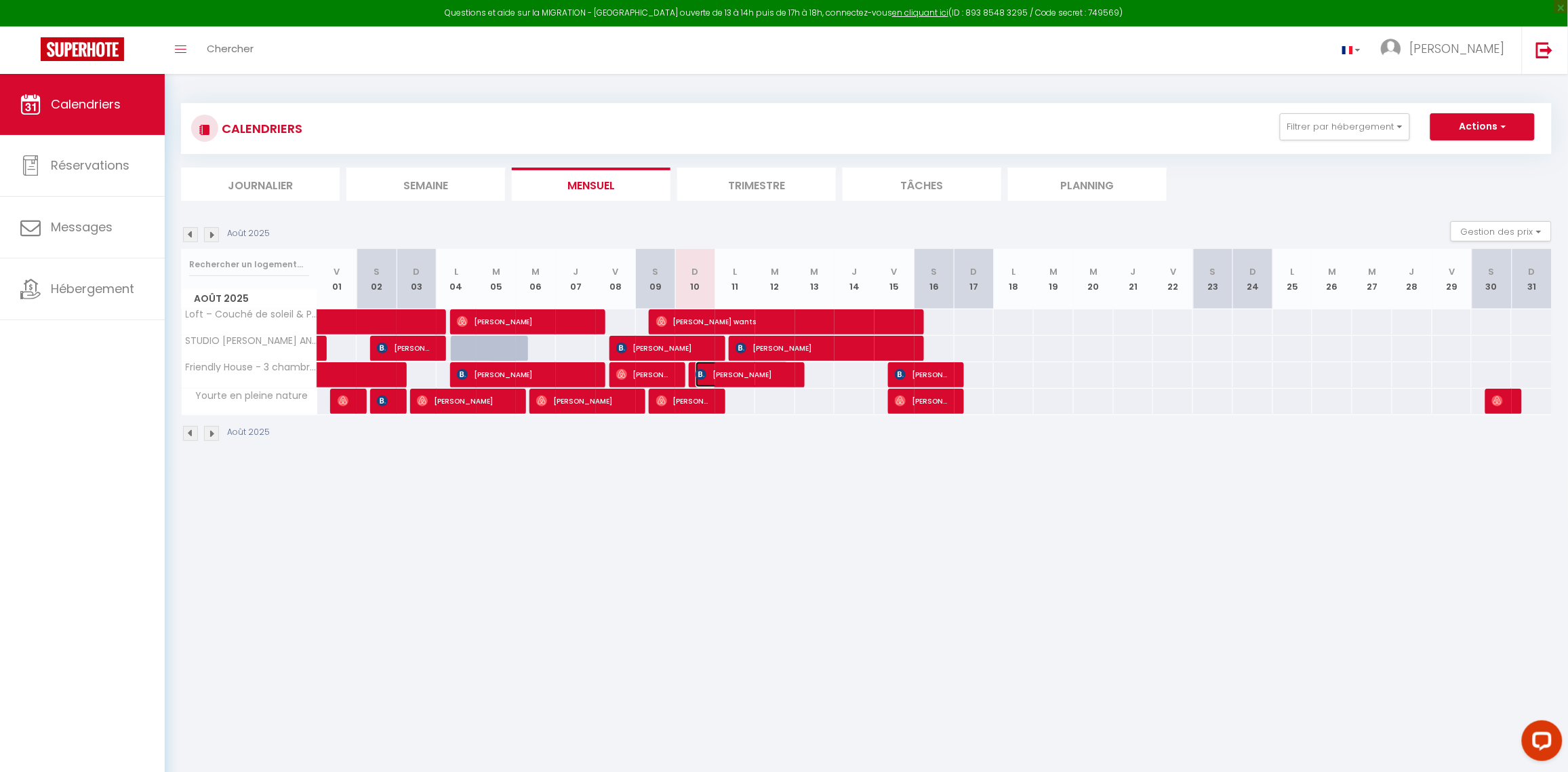
click at [774, 370] on span "[PERSON_NAME]" at bounding box center [742, 375] width 93 height 25
select select "OK"
select select "KO"
select select "1"
select select "0"
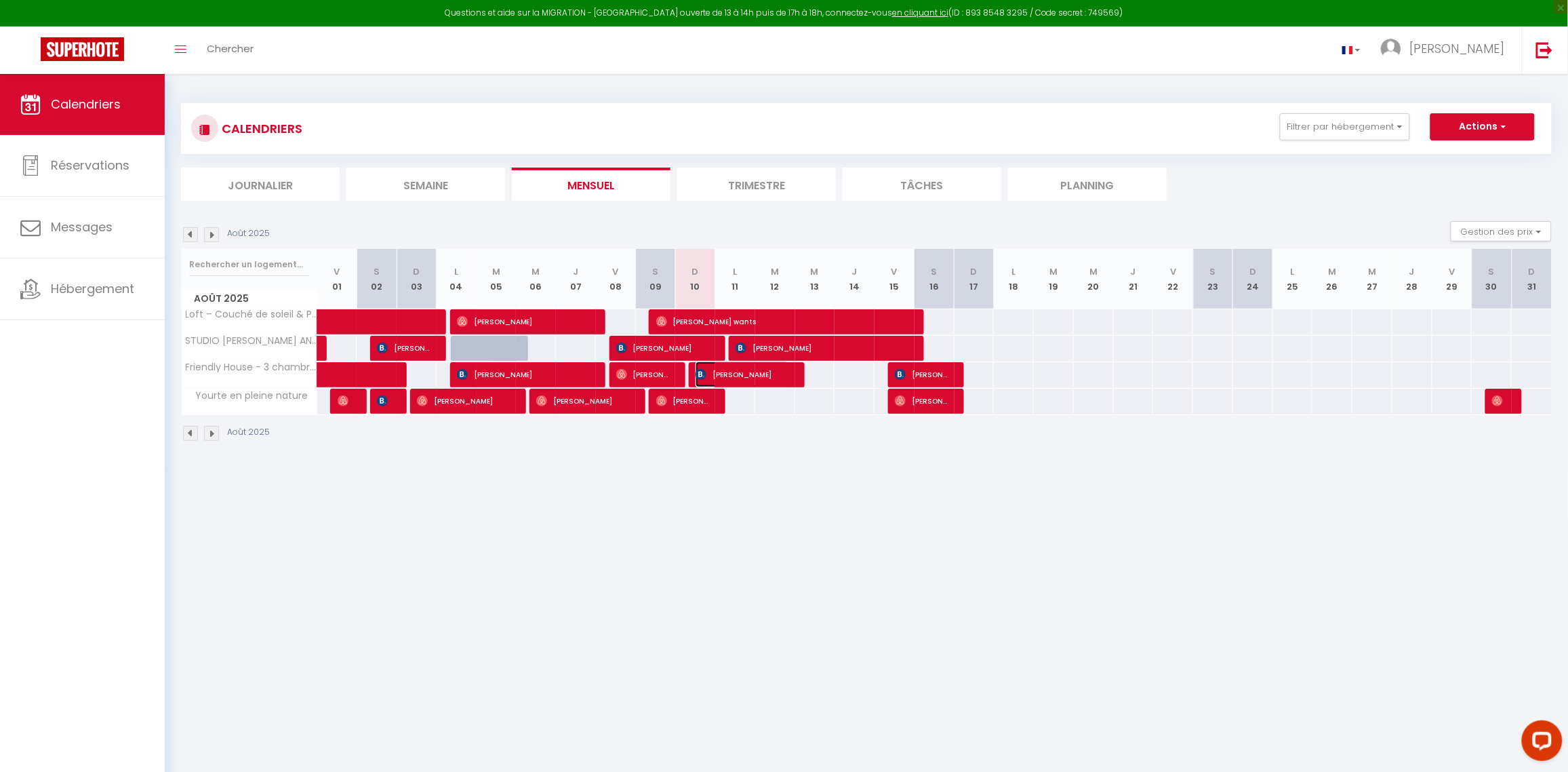
select select "1"
select select
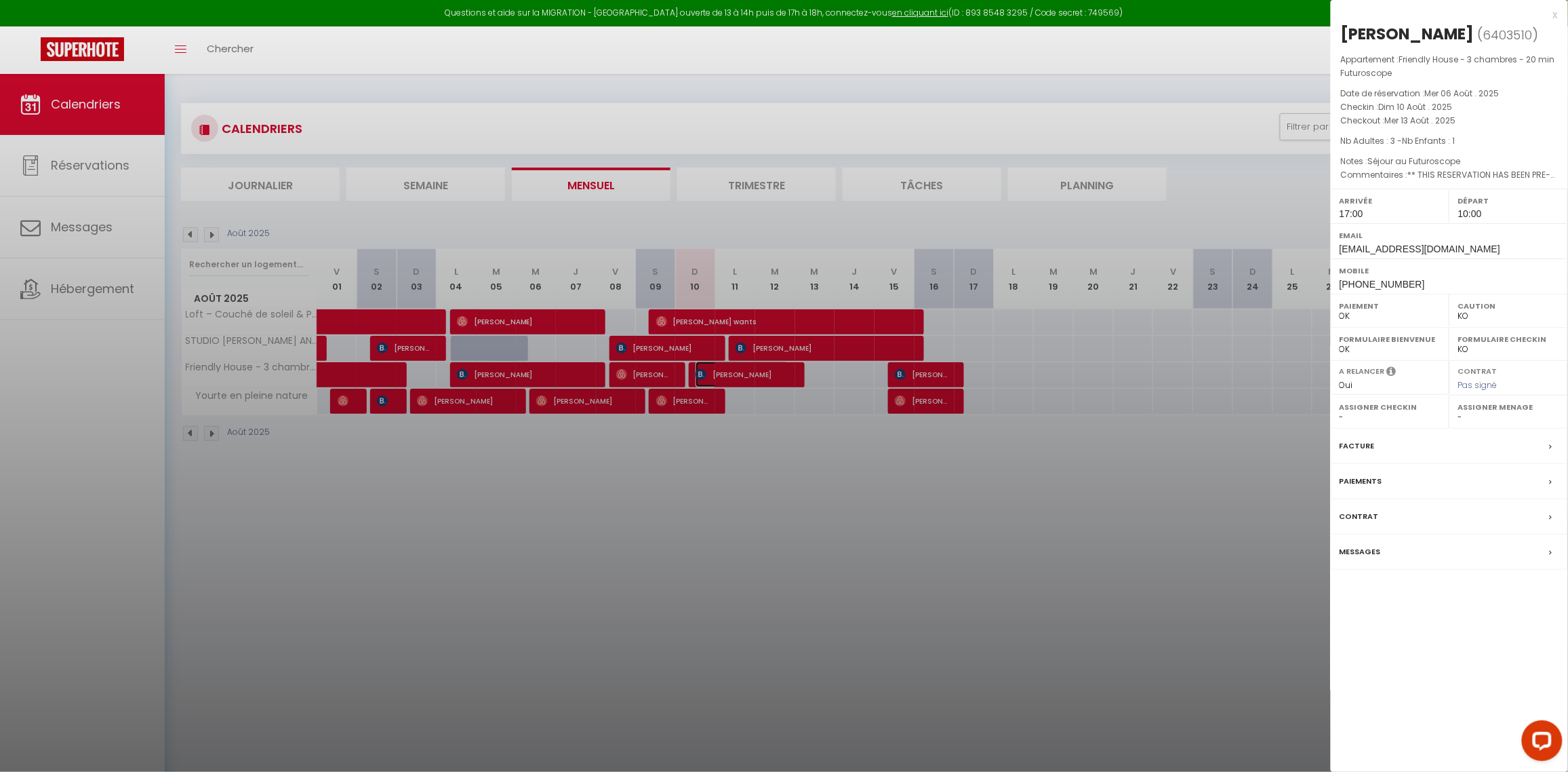
select select "38539"
click at [1372, 550] on label "Messages" at bounding box center [1360, 551] width 42 height 14
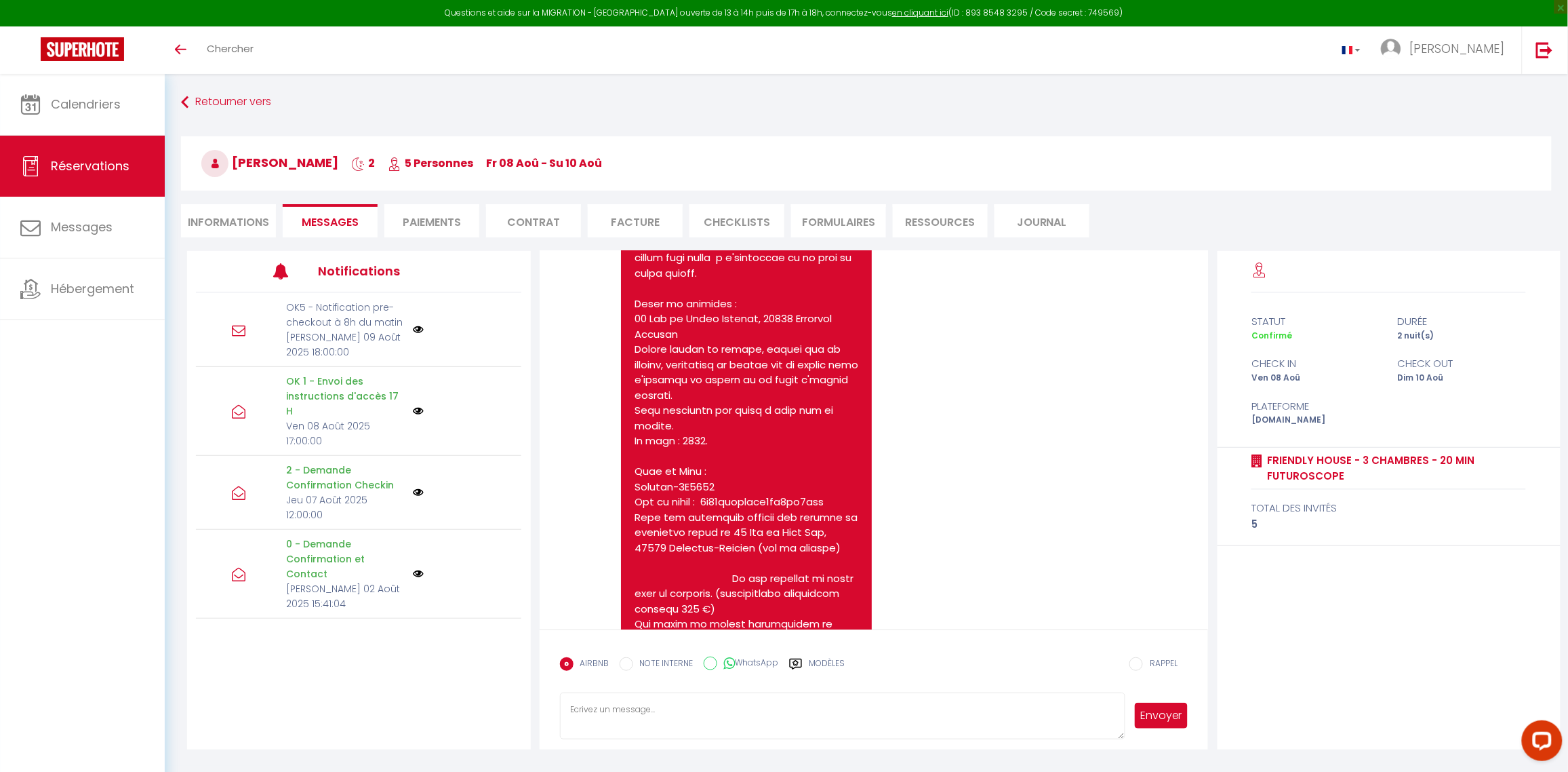
scroll to position [1727, 0]
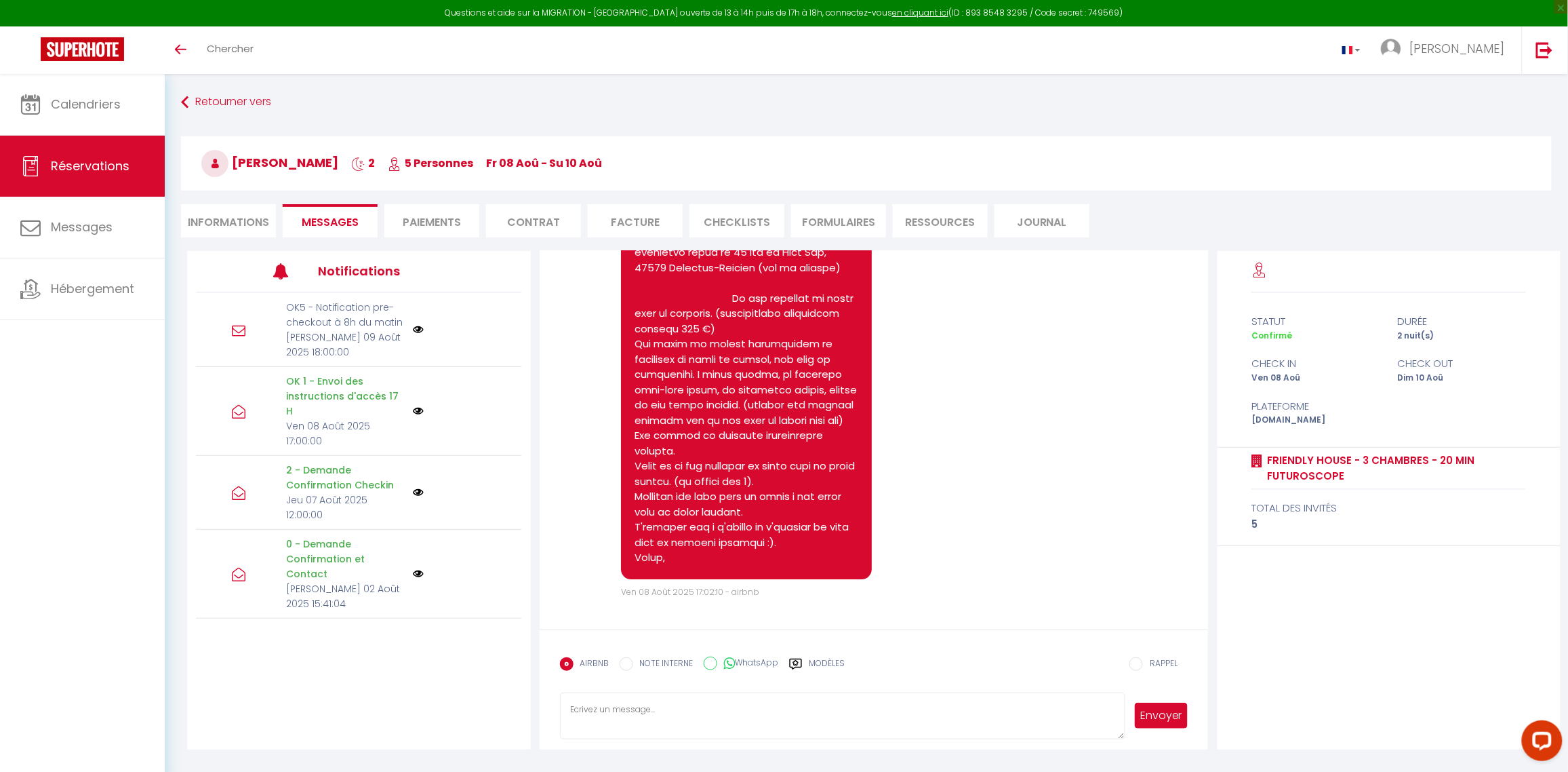
click at [100, 165] on span "Réservations" at bounding box center [90, 166] width 79 height 17
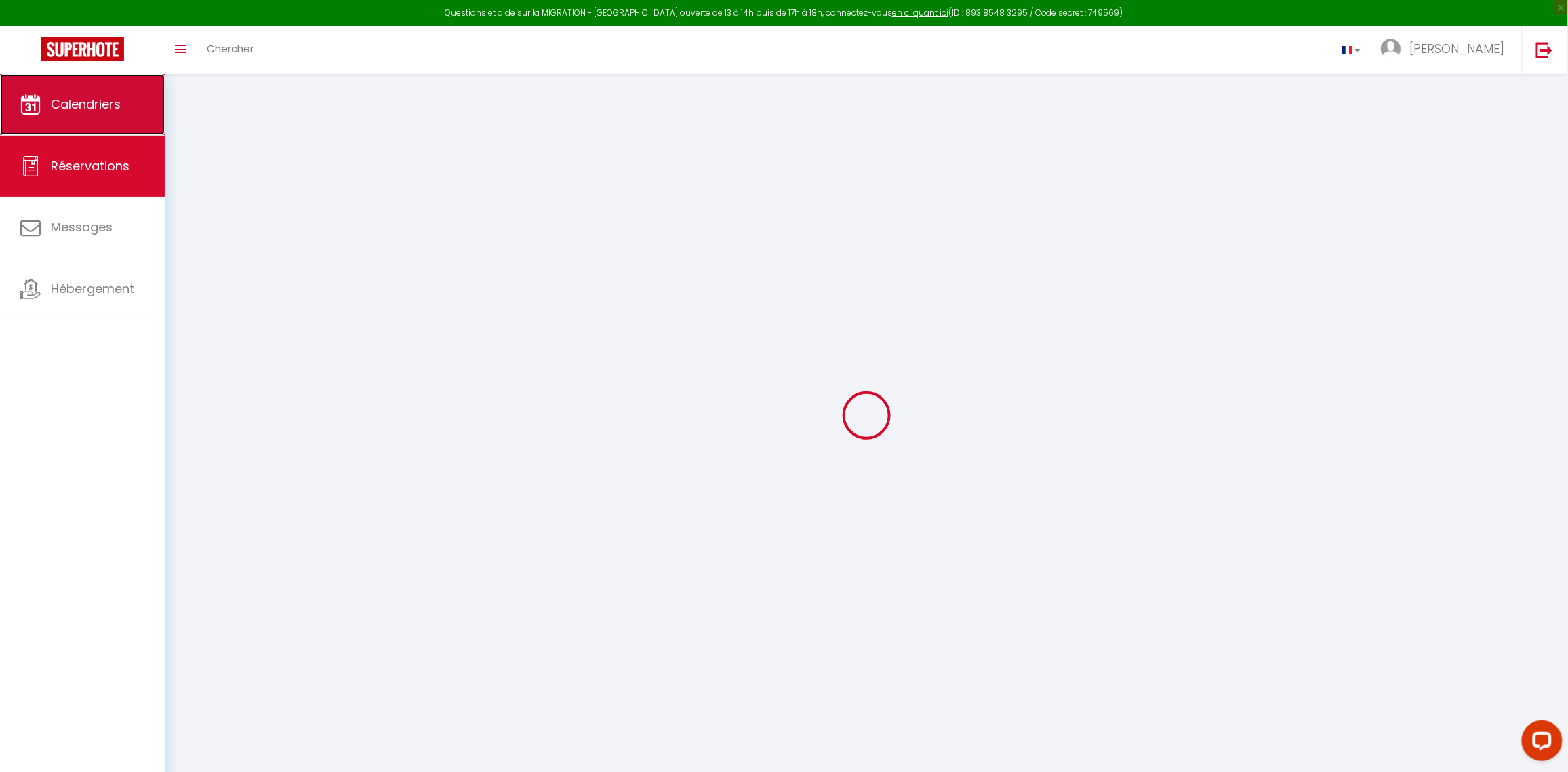
click at [99, 114] on link "Calendriers" at bounding box center [82, 104] width 165 height 61
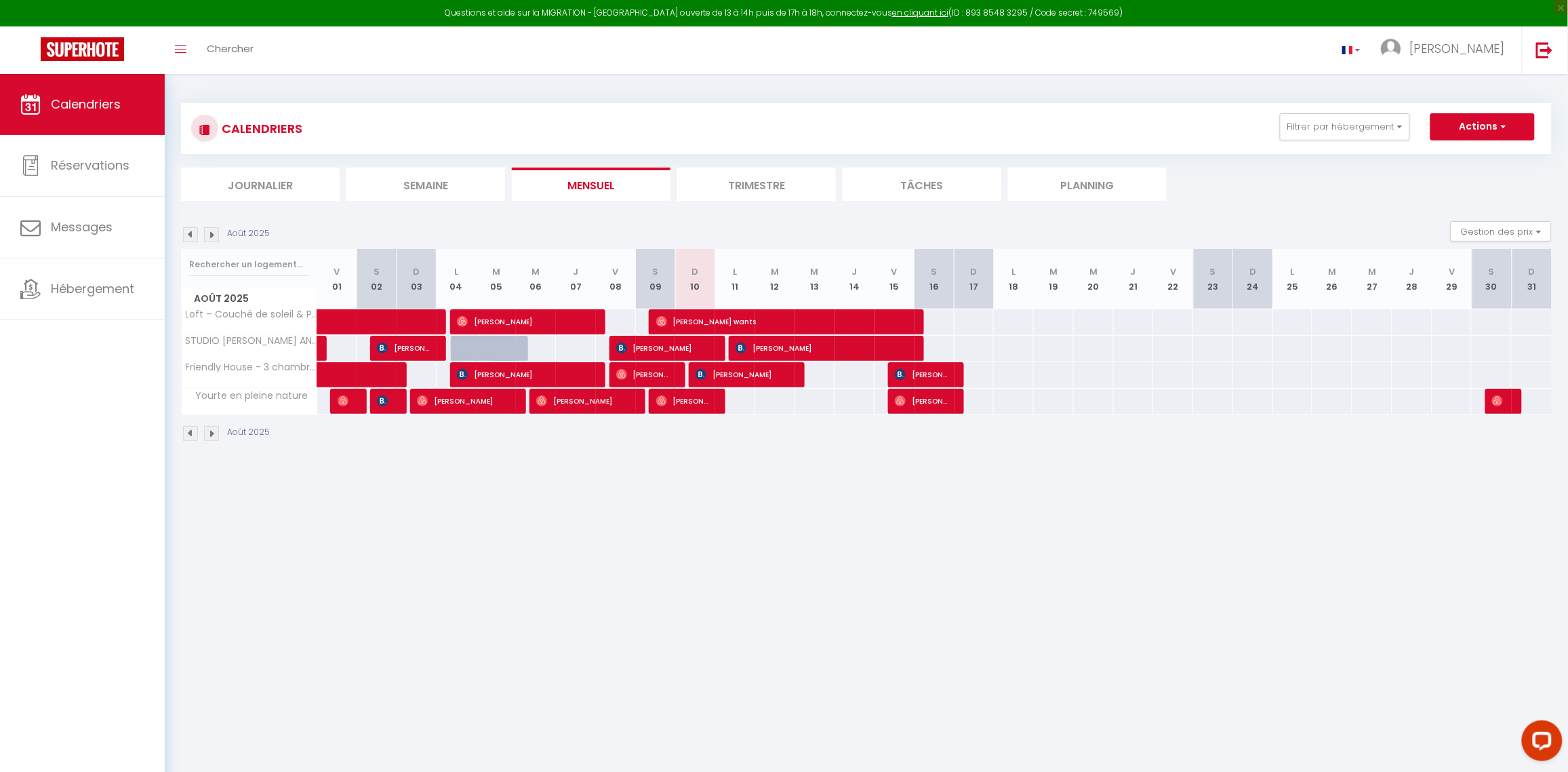
click at [672, 376] on div at bounding box center [655, 375] width 40 height 25
type input "79"
type input "Sam 09 Août 2025"
type input "Dim 10 Août 2025"
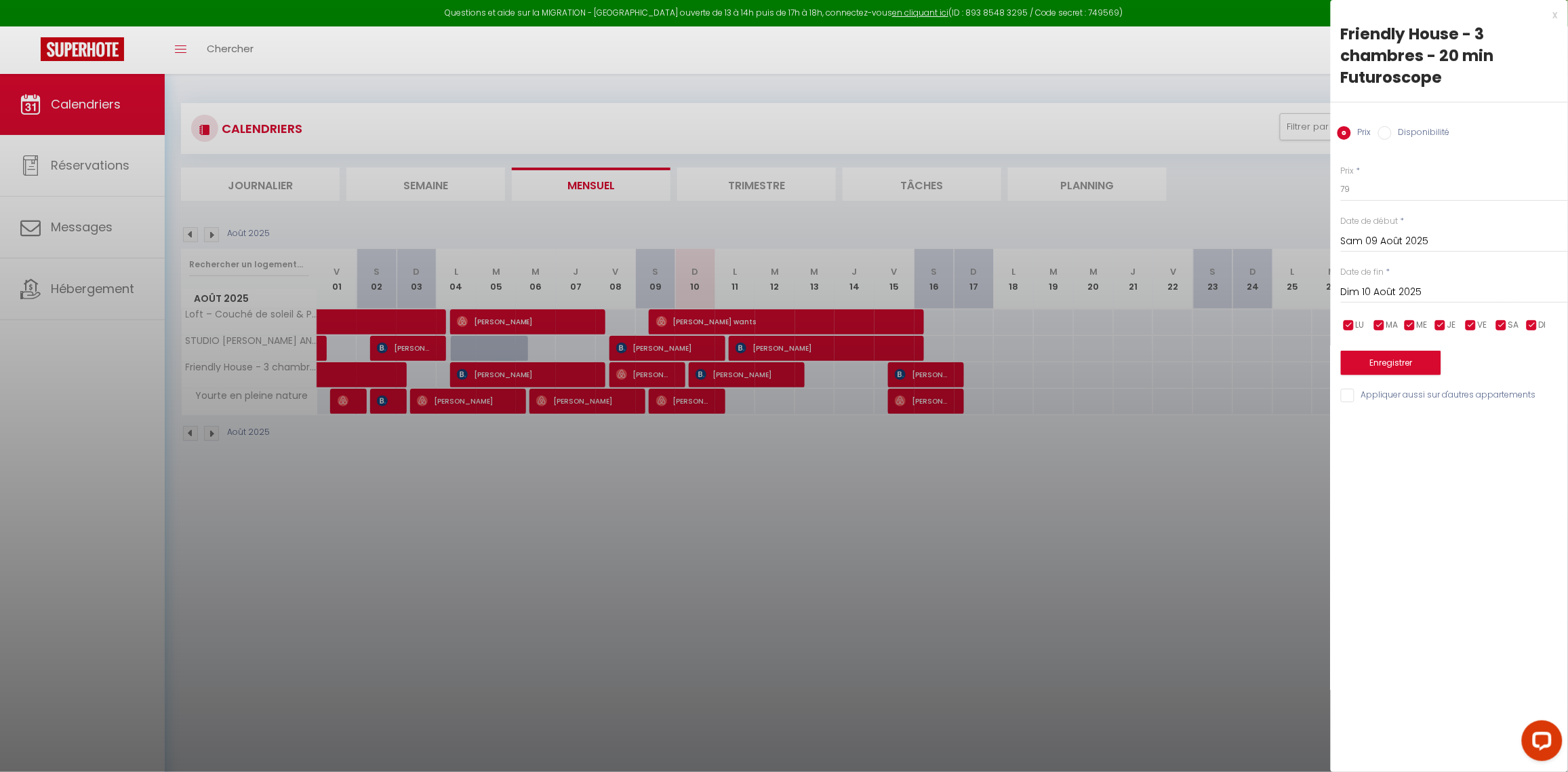
click at [1198, 493] on div at bounding box center [784, 386] width 1568 height 772
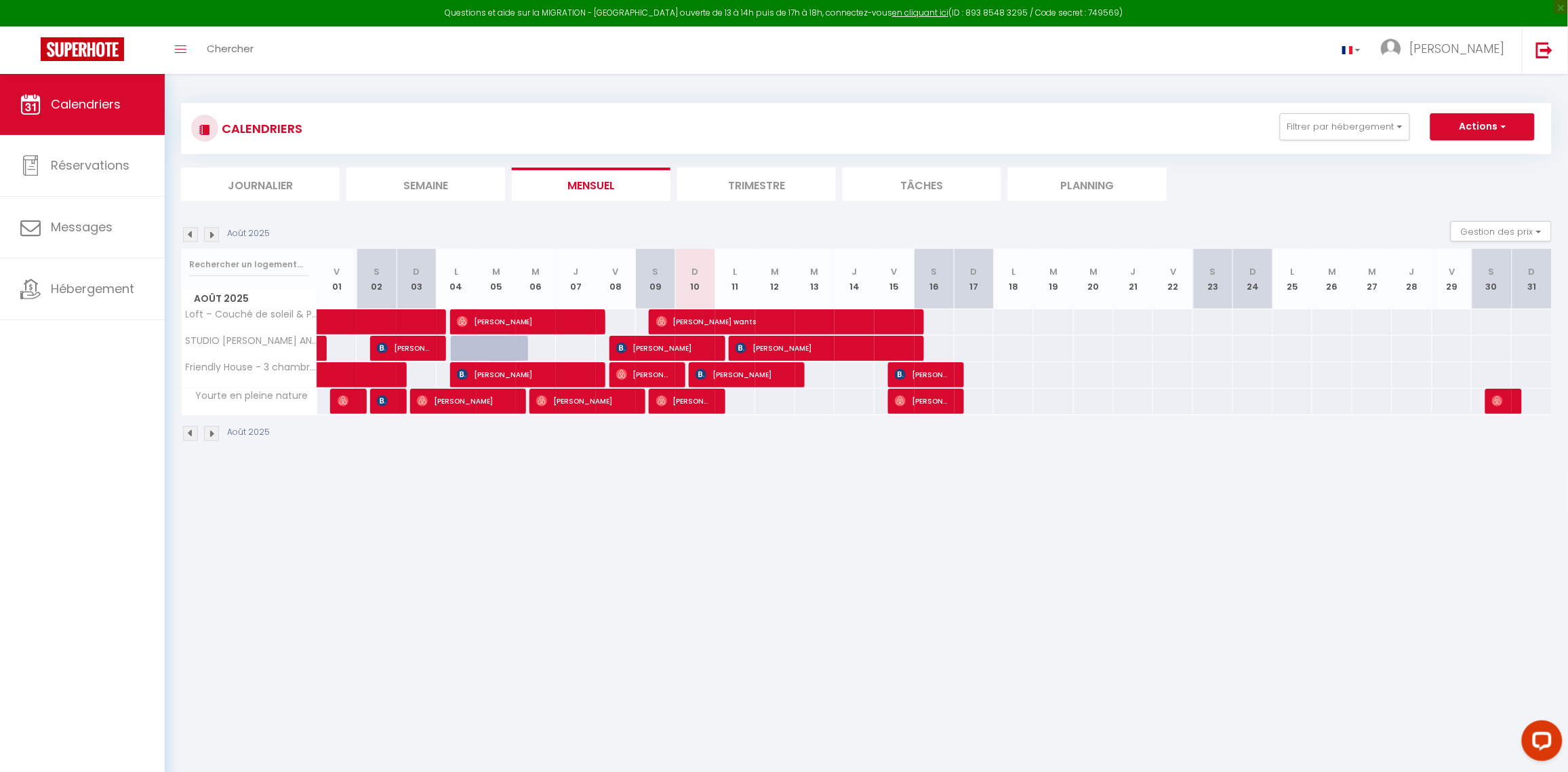
click at [678, 378] on div at bounding box center [665, 375] width 40 height 25
click at [656, 376] on span "[PERSON_NAME]" at bounding box center [643, 375] width 53 height 25
select select "OK"
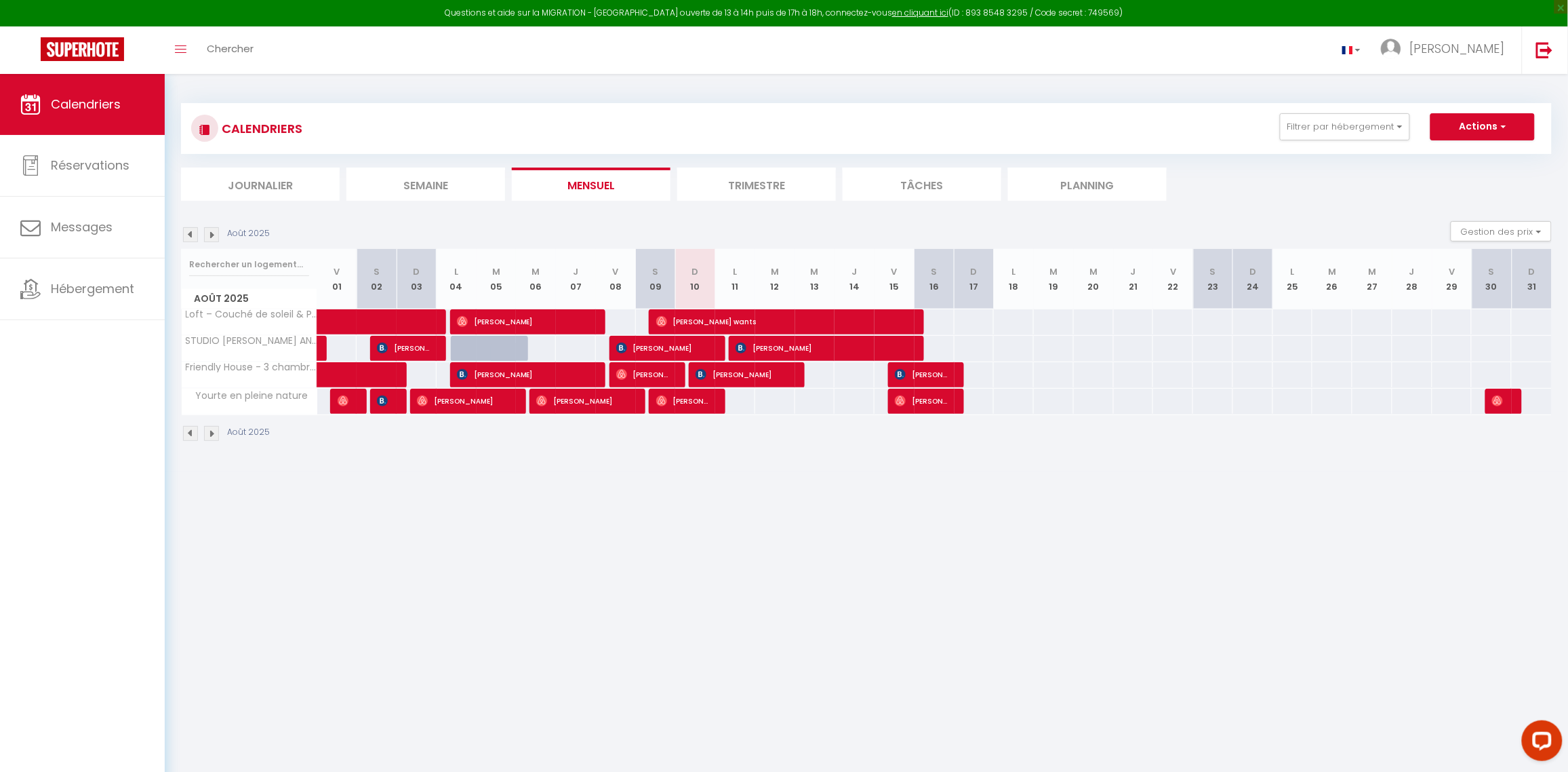
select select "1"
select select "0"
select select "1"
select select
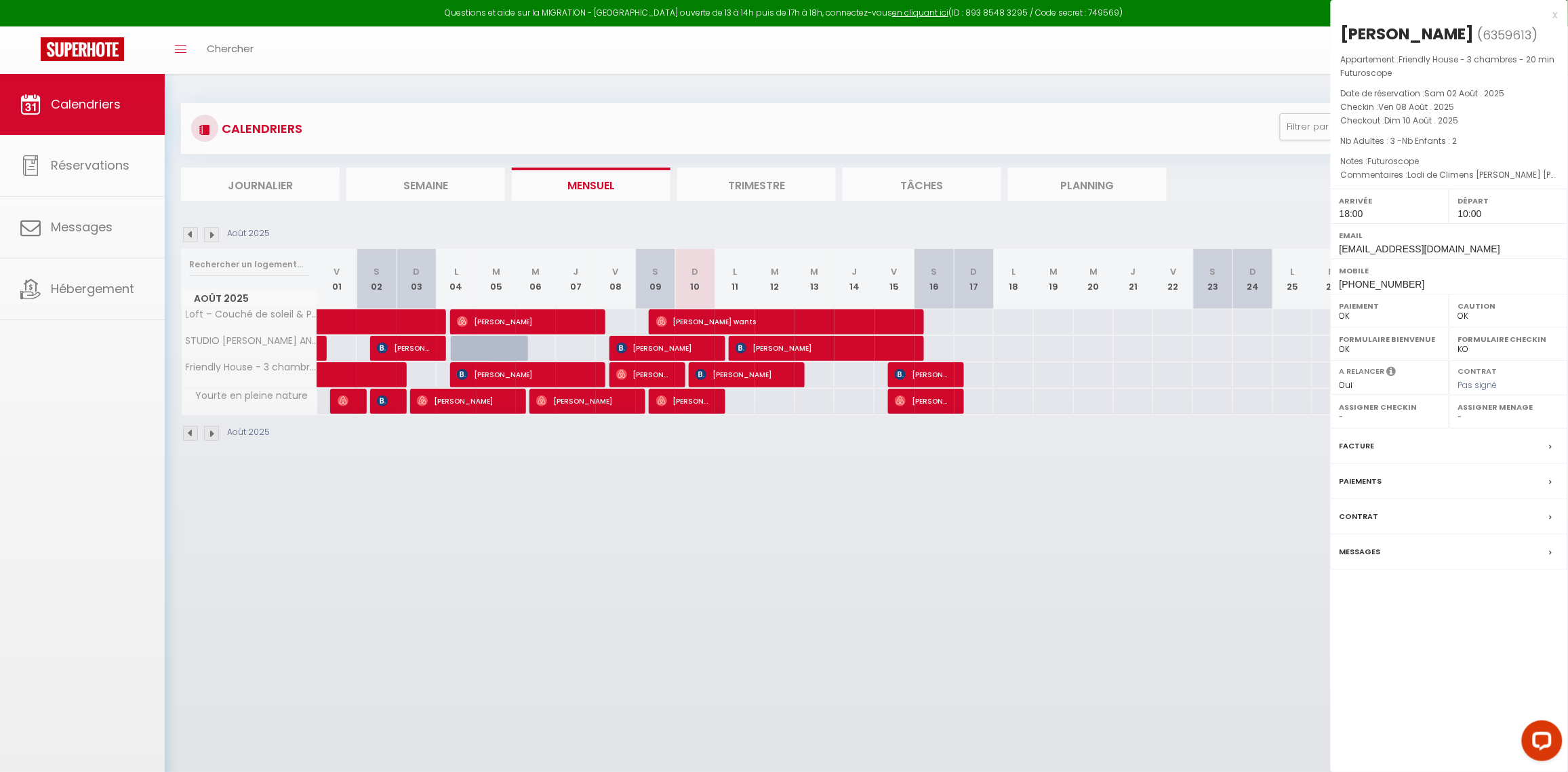
click at [656, 376] on div at bounding box center [784, 386] width 1568 height 772
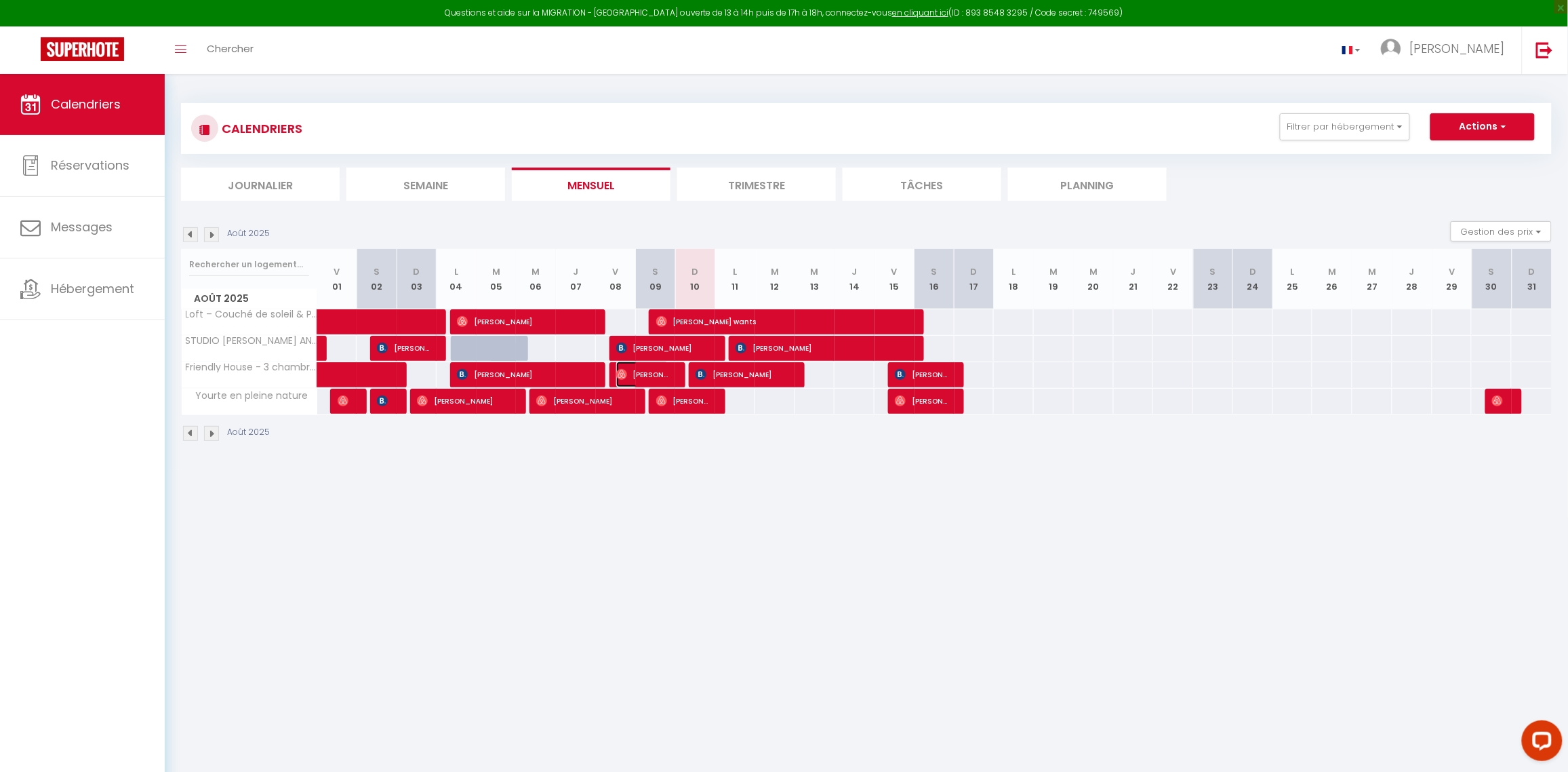
click at [659, 374] on span "[PERSON_NAME]" at bounding box center [643, 375] width 53 height 25
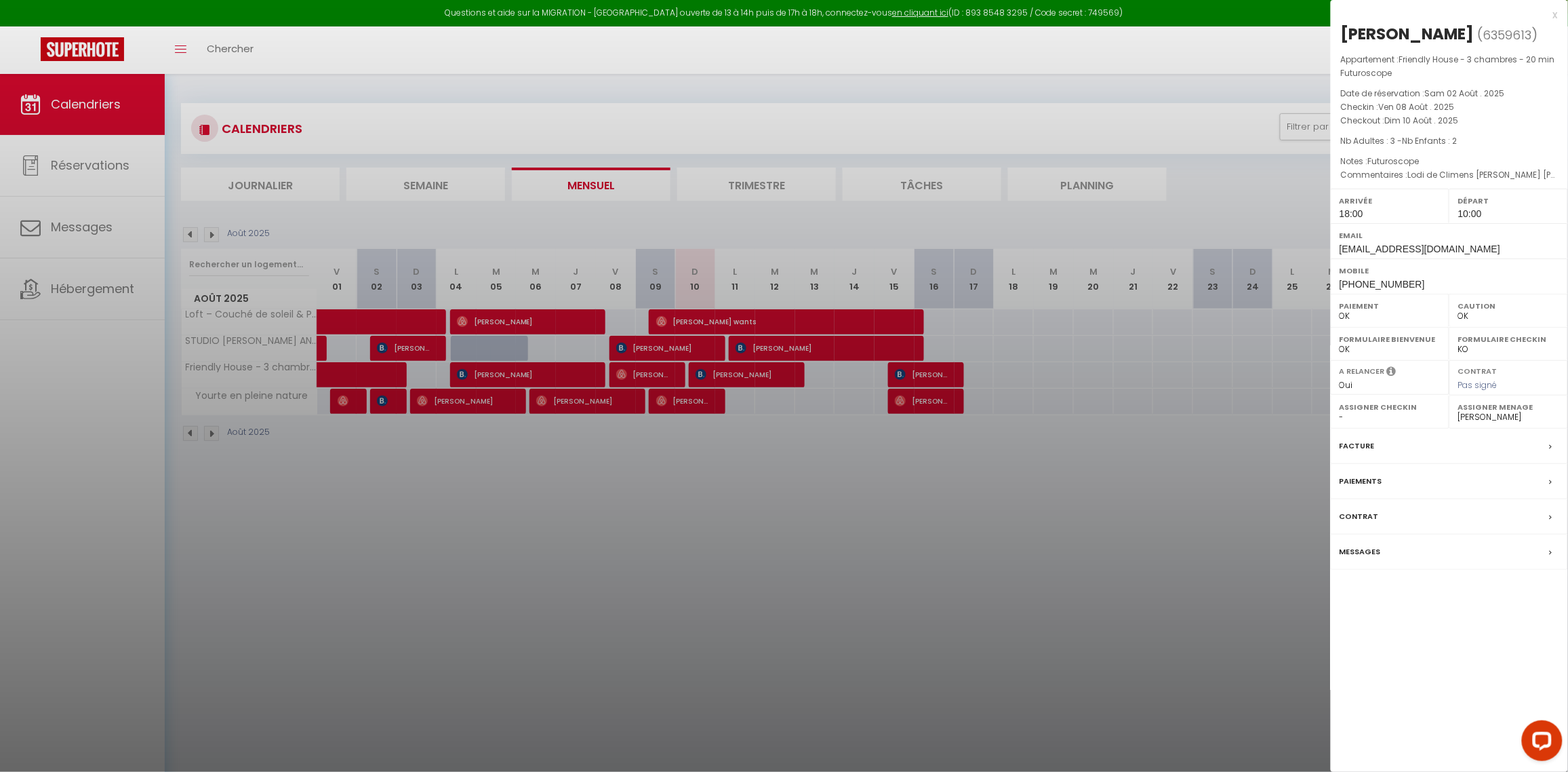
click at [1365, 555] on label "Messages" at bounding box center [1360, 551] width 42 height 14
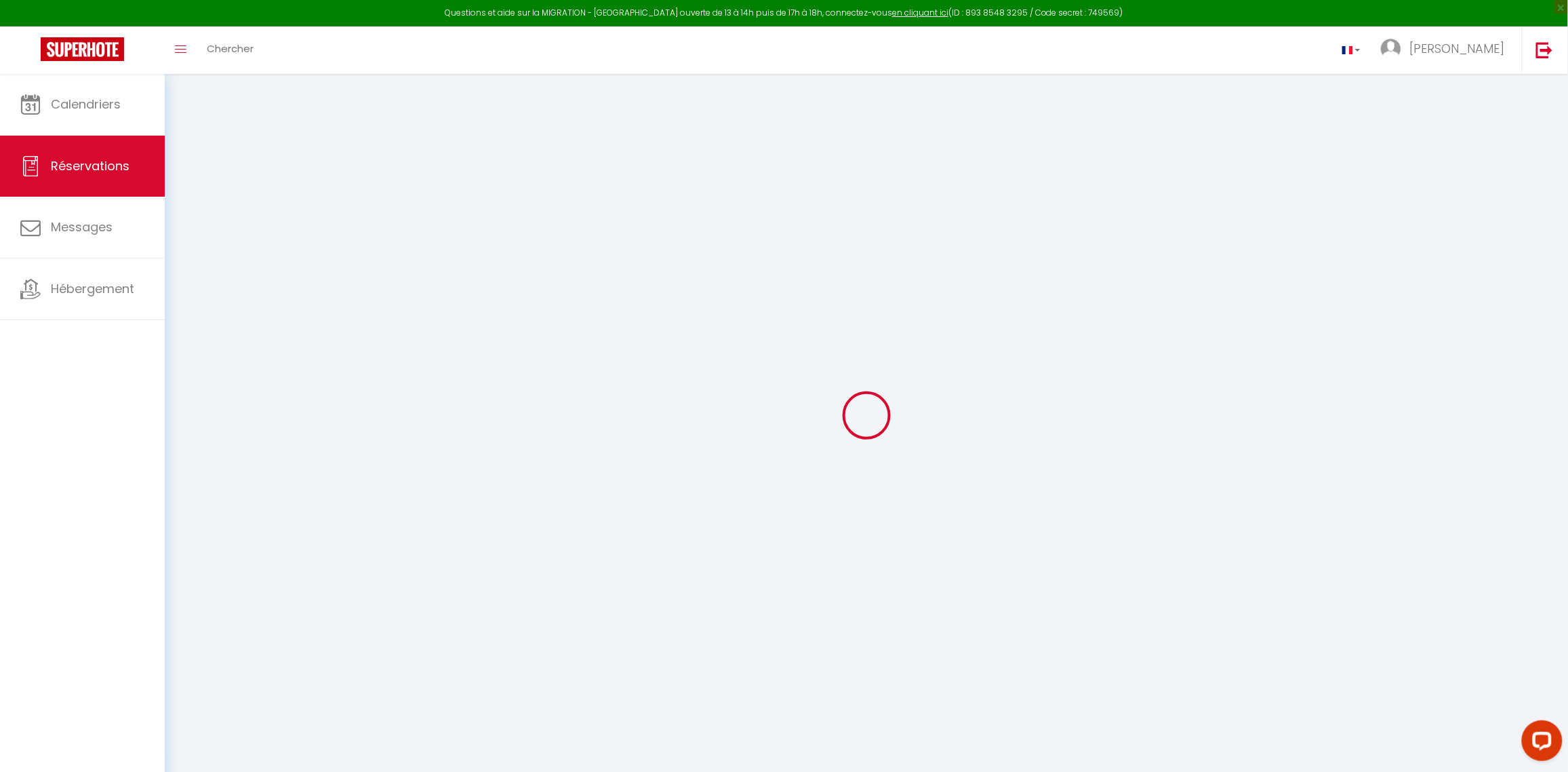
select select
checkbox input "false"
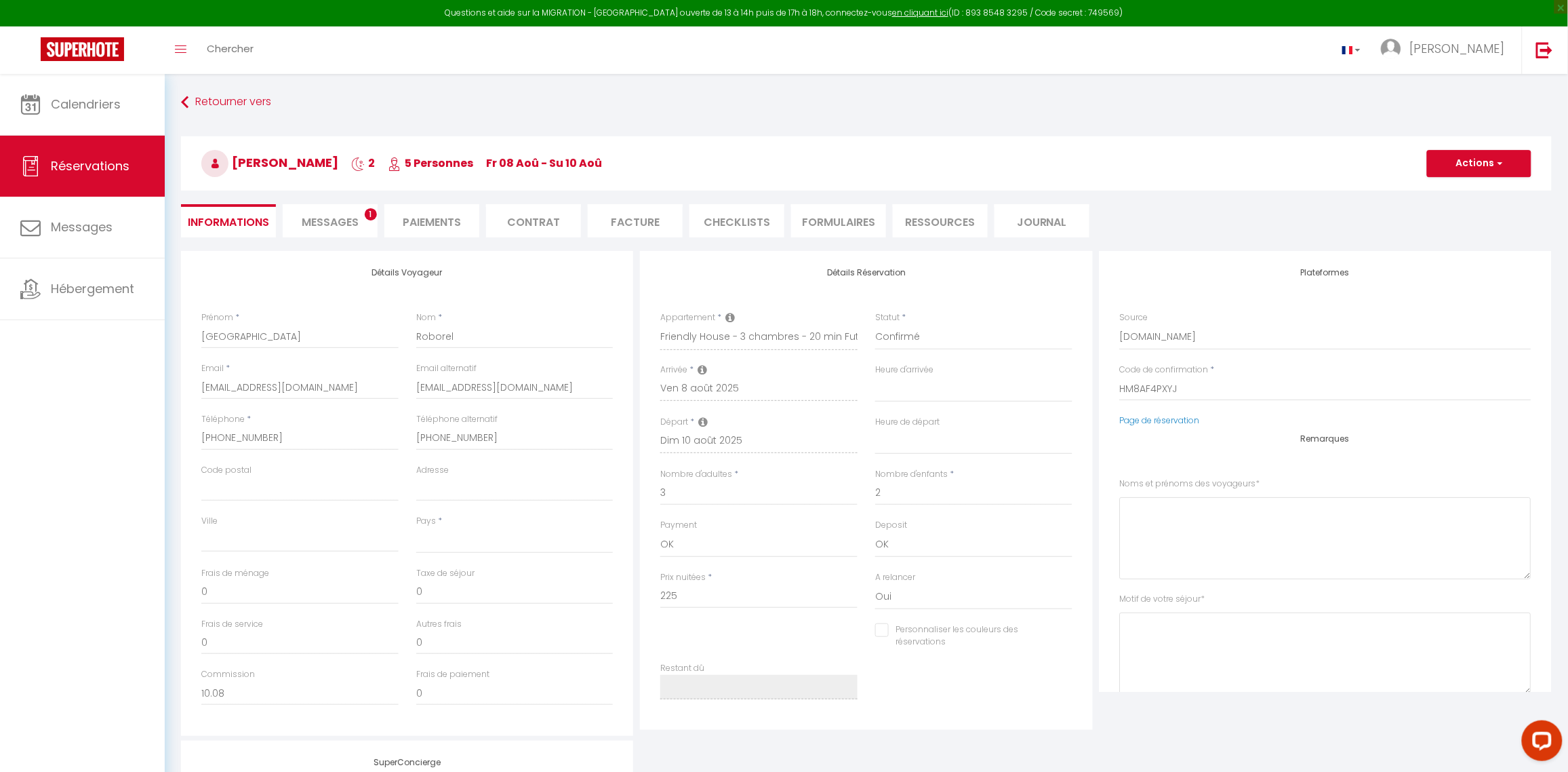
select select
checkbox input "false"
type voyageurs0 "Lodi de Climens [PERSON_NAME] [PERSON_NAME] Sixtine de Climens [PERSON_NAME]"
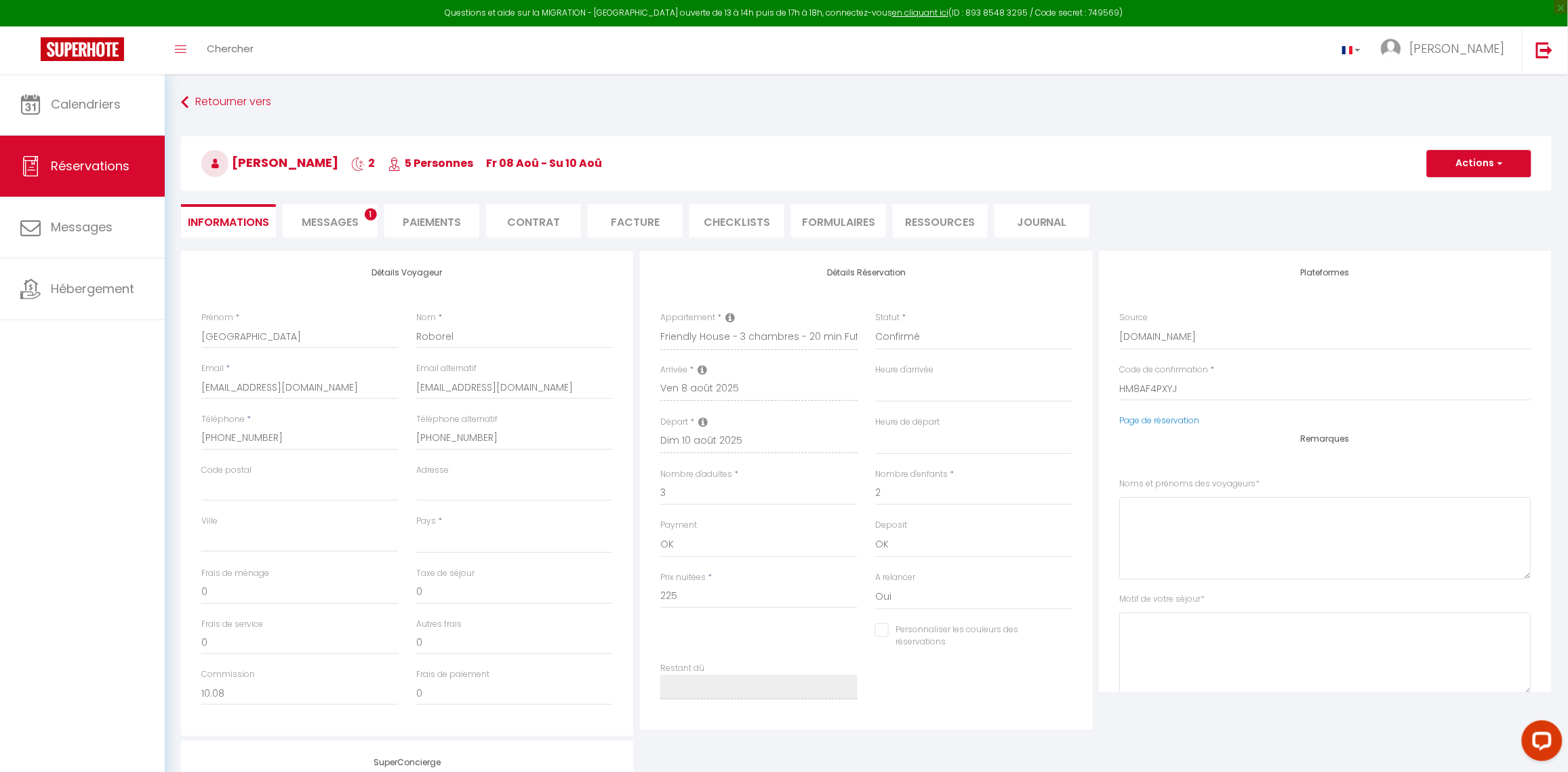
type séjour1 "Futuroscope"
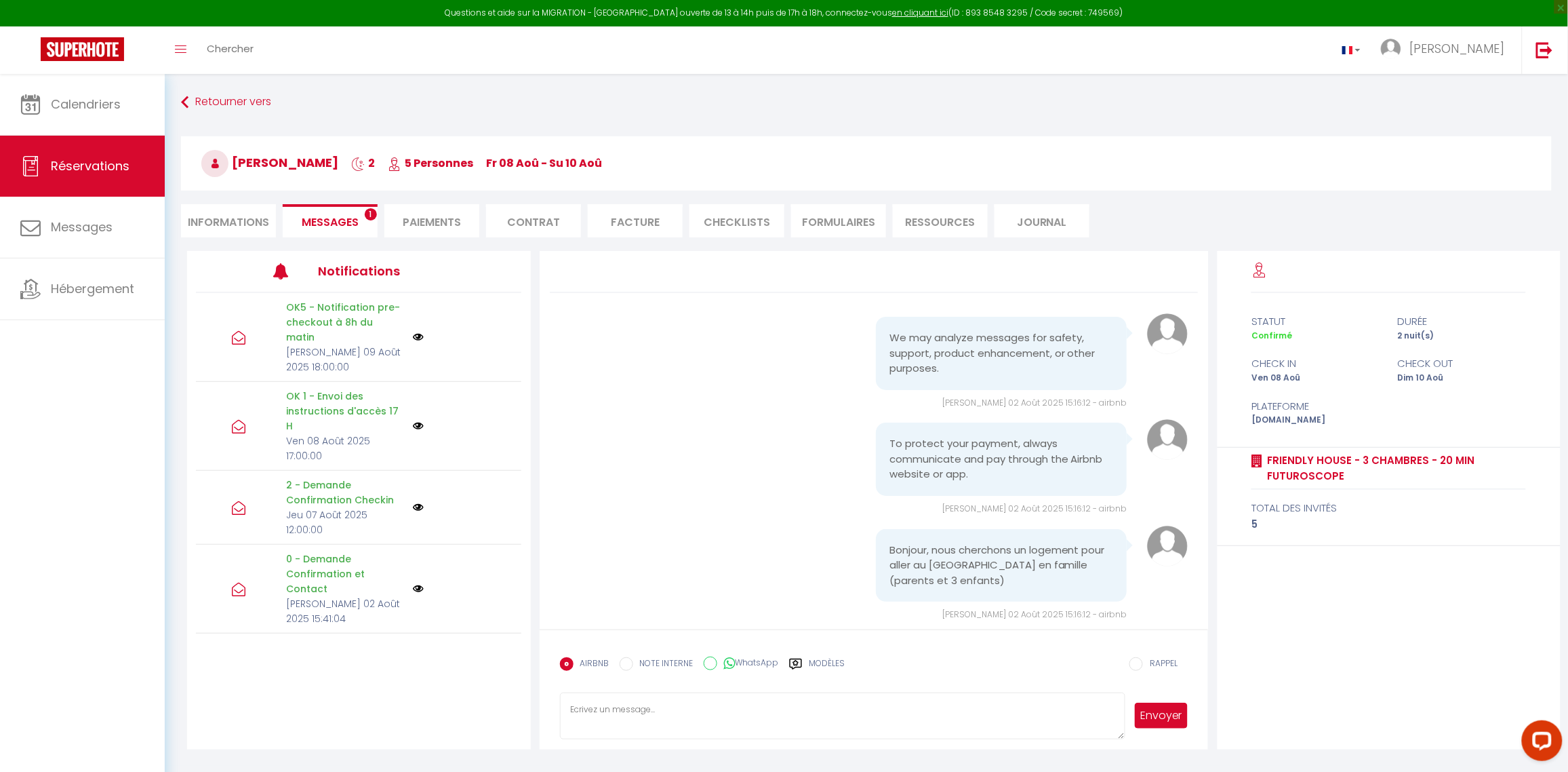
scroll to position [2461, 0]
